Goal: Task Accomplishment & Management: Use online tool/utility

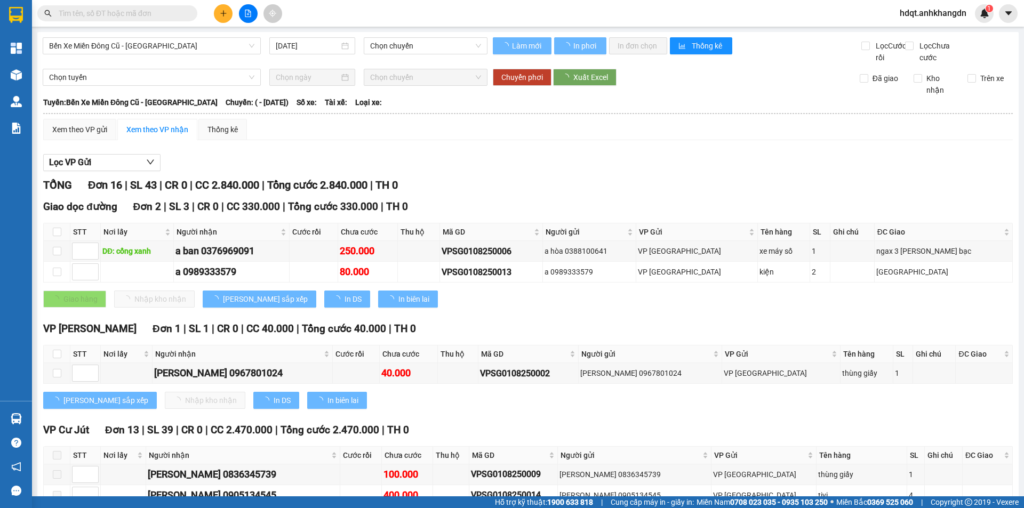
type input "[DATE]"
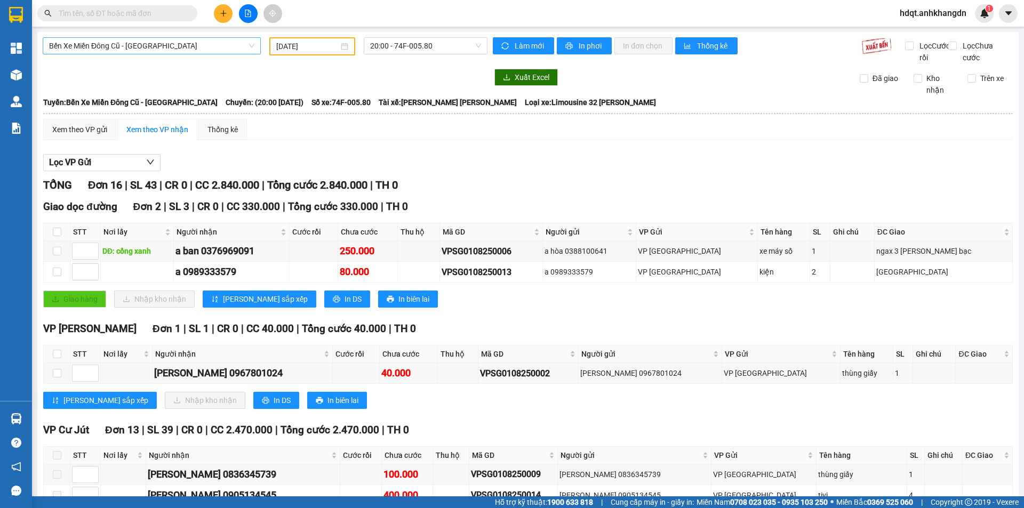
click at [205, 43] on span "Bến Xe Miền Đông Cũ - [GEOGRAPHIC_DATA]" at bounding box center [151, 46] width 205 height 16
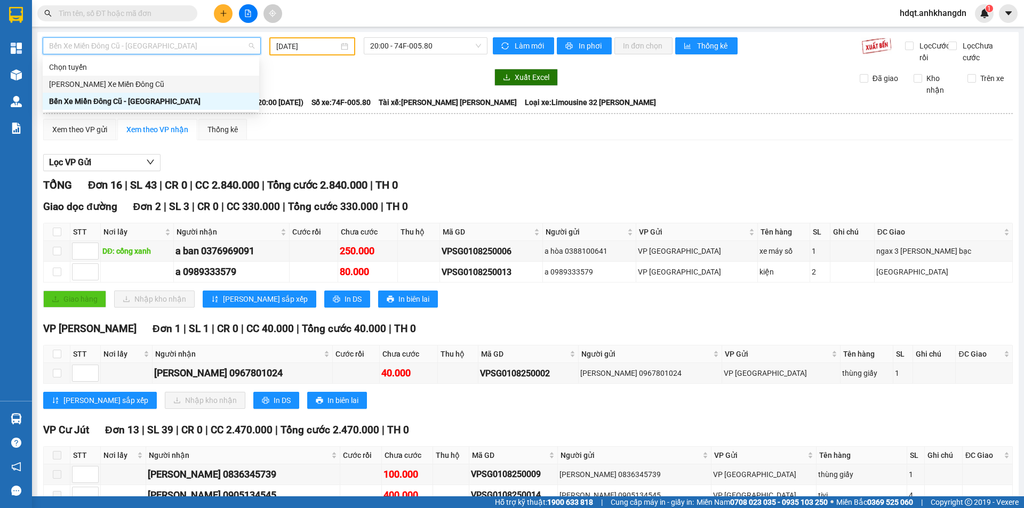
click at [155, 84] on div "[PERSON_NAME] Xe Miền Đông Cũ" at bounding box center [151, 84] width 204 height 12
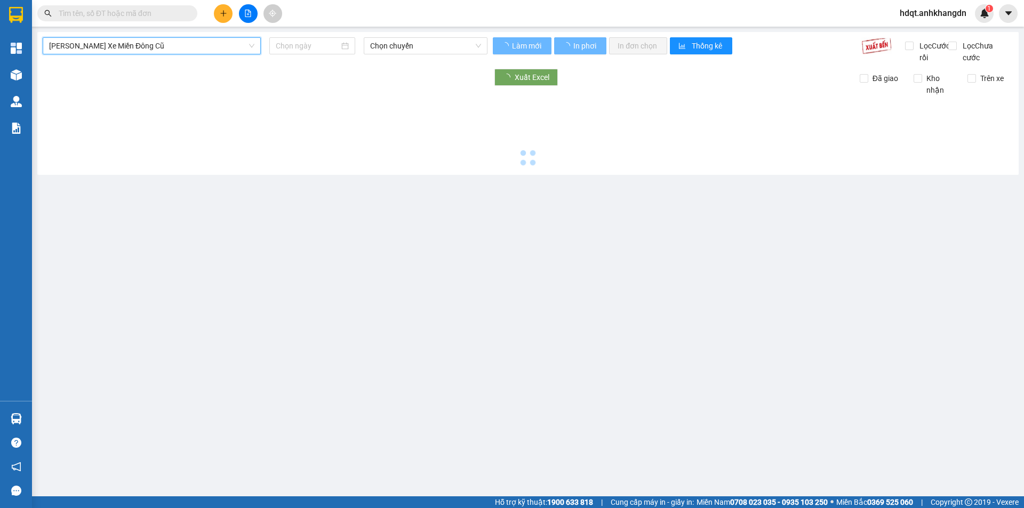
type input "[DATE]"
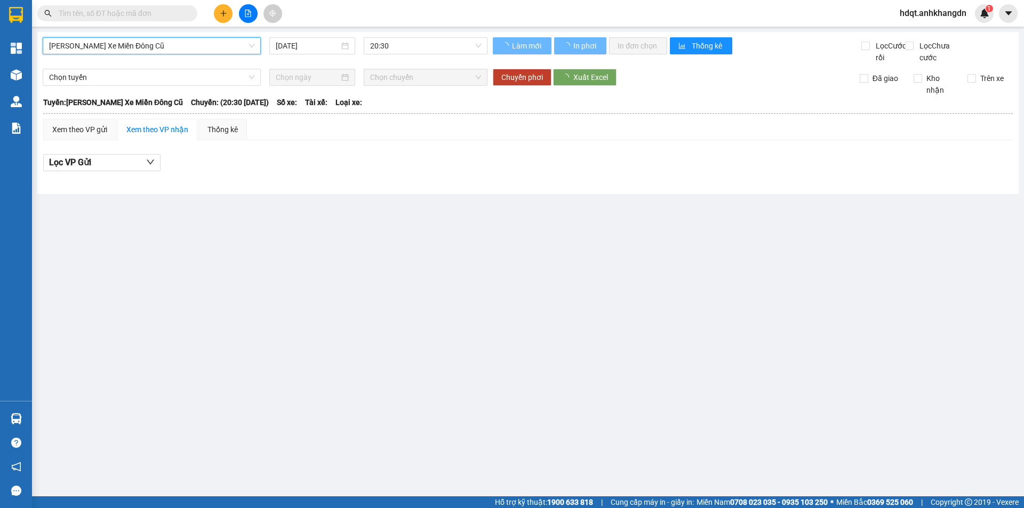
click at [173, 46] on span "[PERSON_NAME] Xe Miền Đông Cũ" at bounding box center [151, 46] width 205 height 16
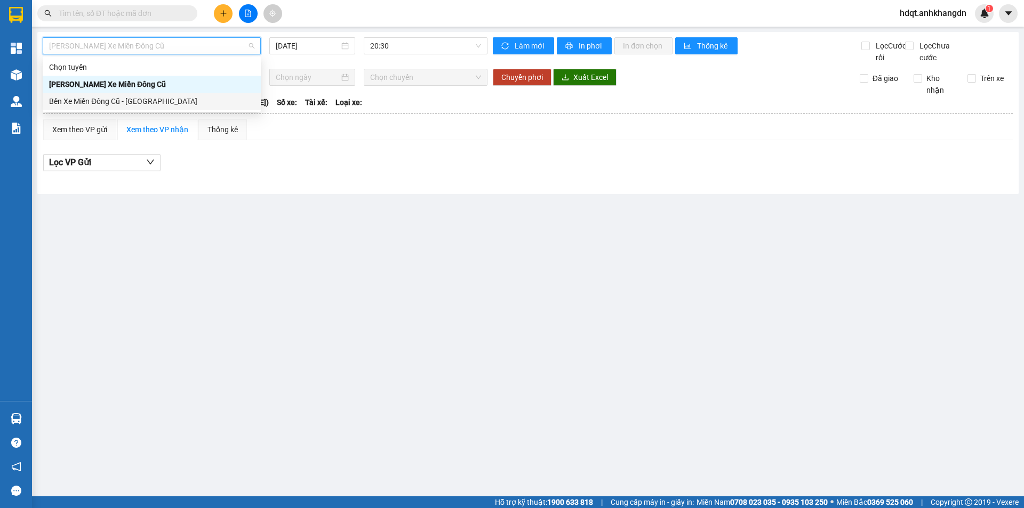
click at [160, 103] on div "Bến Xe Miền Đông Cũ - [GEOGRAPHIC_DATA]" at bounding box center [151, 101] width 205 height 12
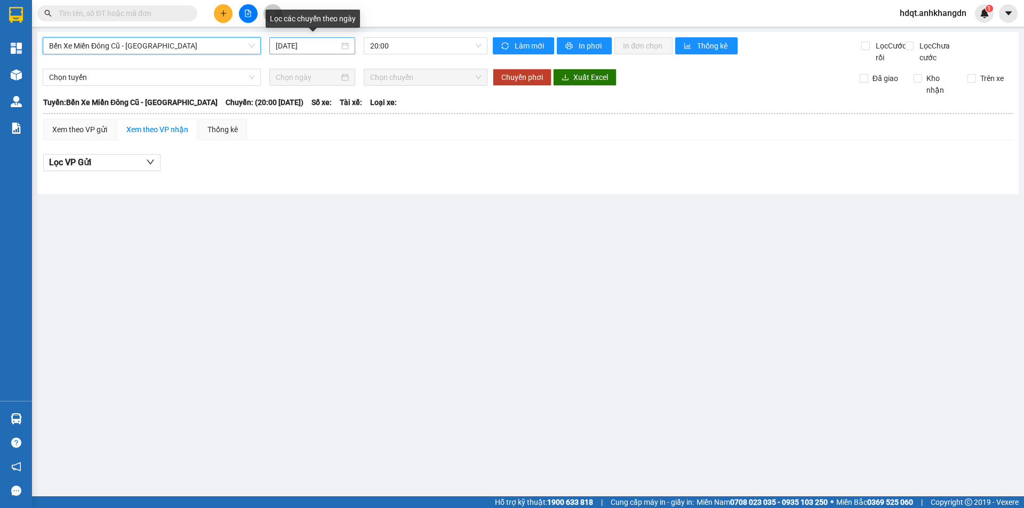
click at [348, 49] on div "[DATE]" at bounding box center [312, 46] width 73 height 12
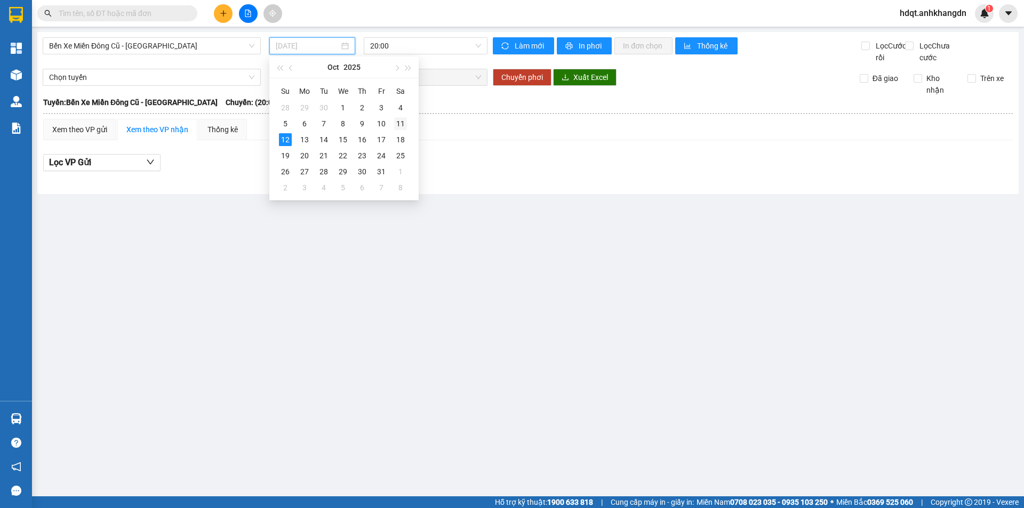
click at [403, 120] on div "11" at bounding box center [400, 123] width 13 height 13
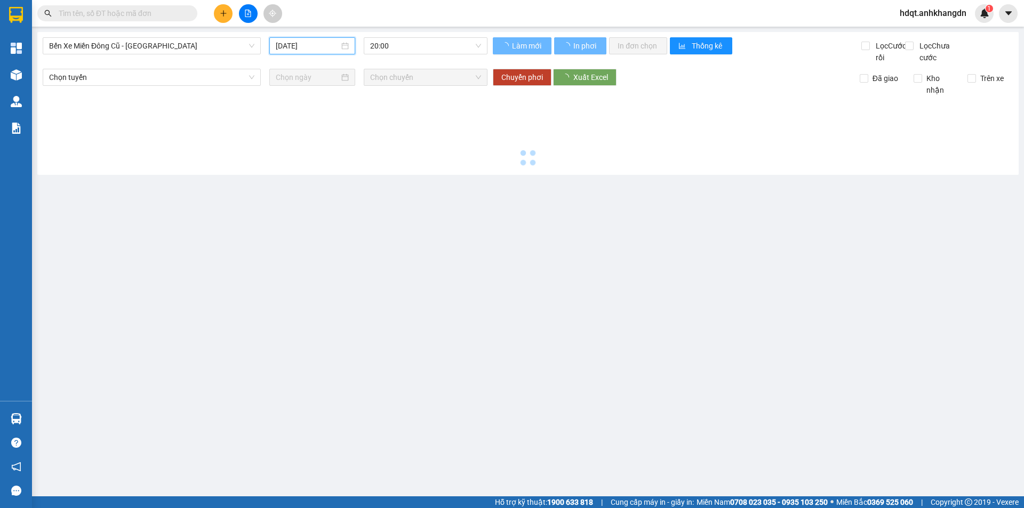
type input "[DATE]"
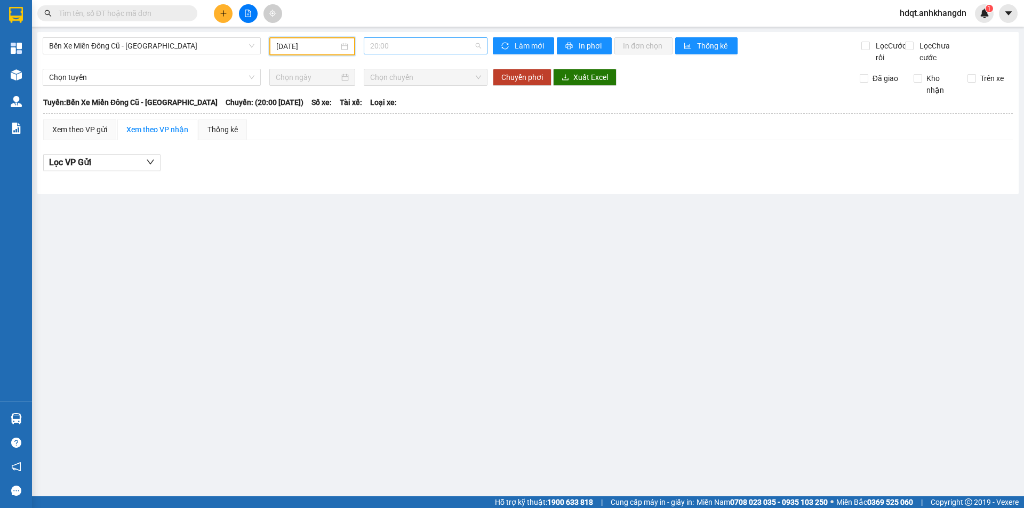
click at [428, 47] on span "20:00" at bounding box center [425, 46] width 111 height 16
click at [413, 99] on div "21:30 - 74F-005.97" at bounding box center [411, 101] width 83 height 12
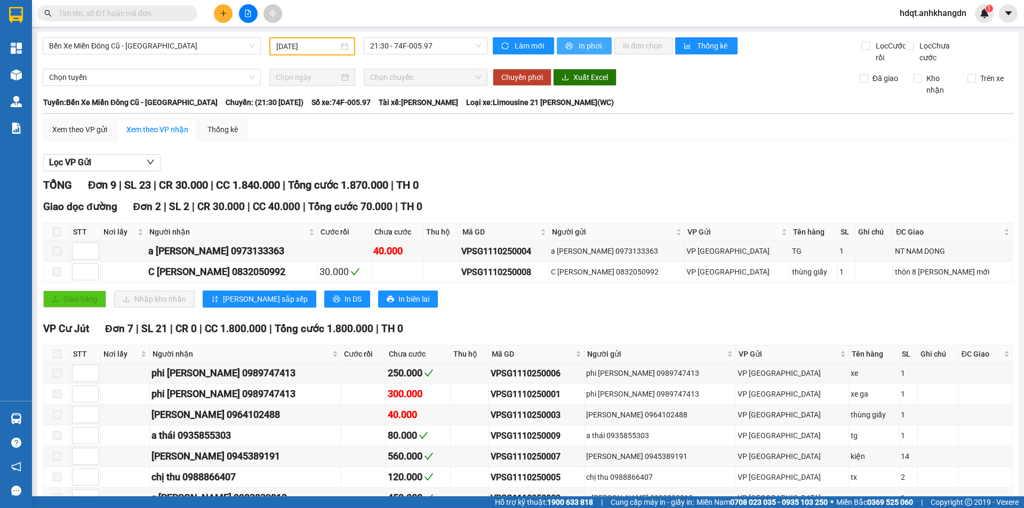
click at [569, 40] on button "In phơi" at bounding box center [584, 45] width 55 height 17
